Goal: Task Accomplishment & Management: Use online tool/utility

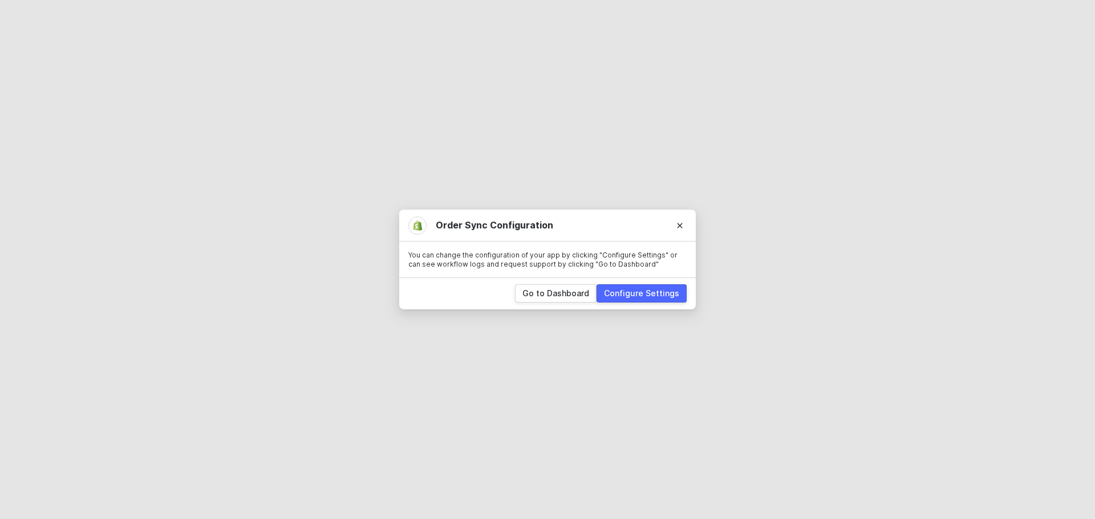
click at [665, 295] on div "Configure Settings" at bounding box center [641, 293] width 75 height 11
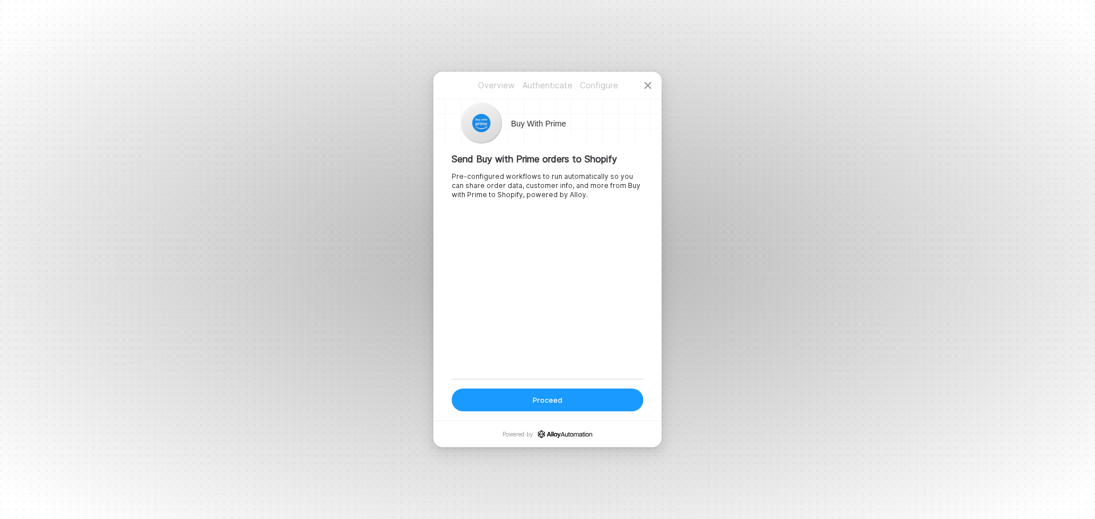
click at [531, 404] on button "Proceed" at bounding box center [548, 400] width 192 height 23
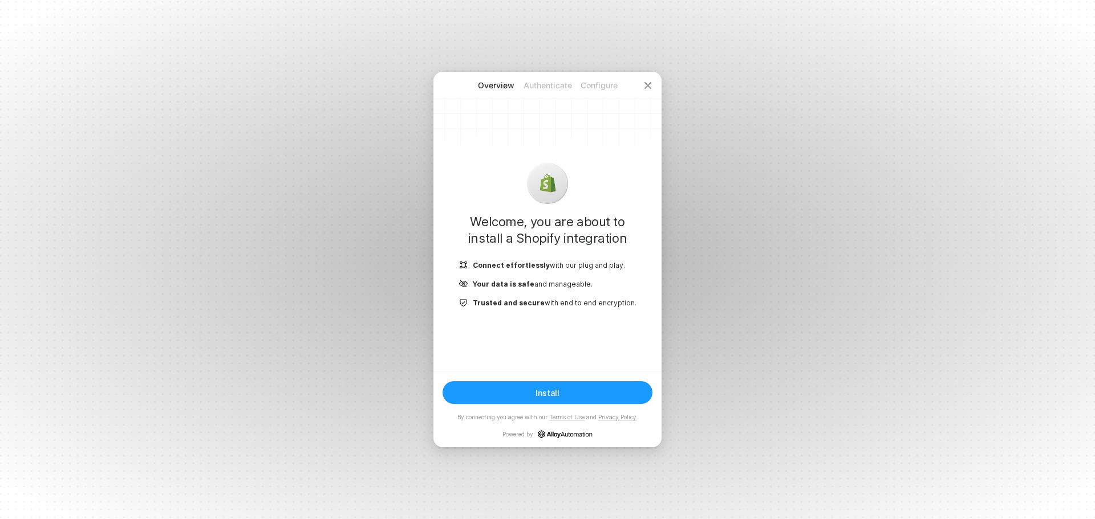
click at [547, 400] on button "Install" at bounding box center [547, 392] width 210 height 23
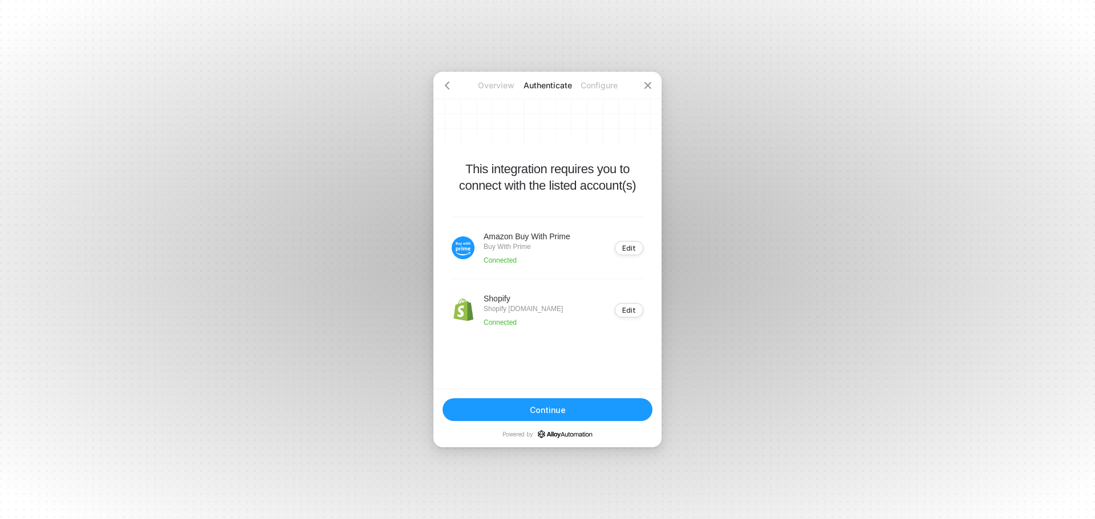
click at [549, 406] on div "Continue" at bounding box center [548, 410] width 36 height 10
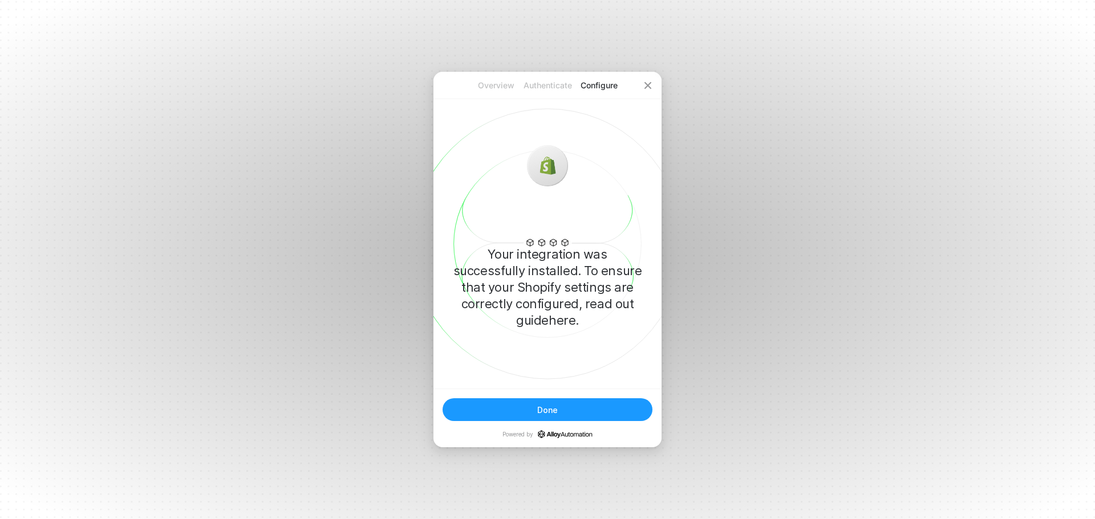
click at [556, 412] on div "Done" at bounding box center [547, 410] width 21 height 10
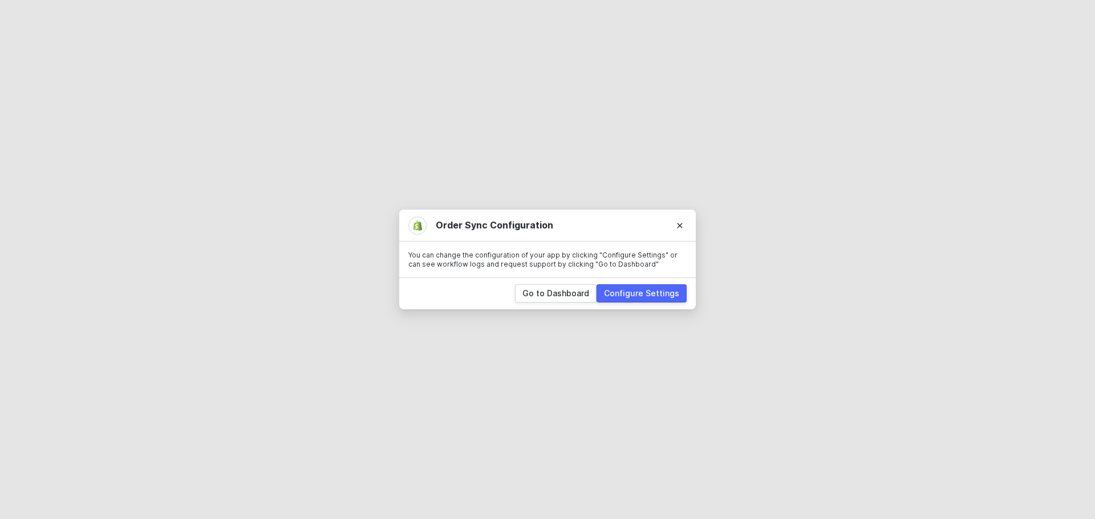
click at [538, 294] on div "Go to Dashboard" at bounding box center [555, 293] width 67 height 11
